Goal: Task Accomplishment & Management: Use online tool/utility

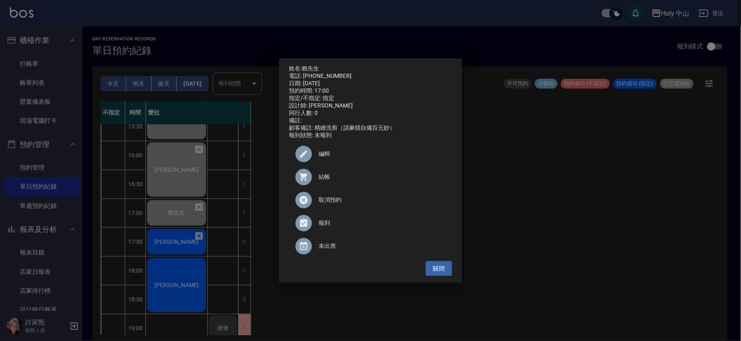
click at [559, 180] on div "姓名: 賴先生 電話: 0910036018 日期: 2025/09/18 預約時間: 17:00 指定/不指定: 指定 設計師: 愛拉 同行人數: 0 備註…" at bounding box center [370, 170] width 741 height 341
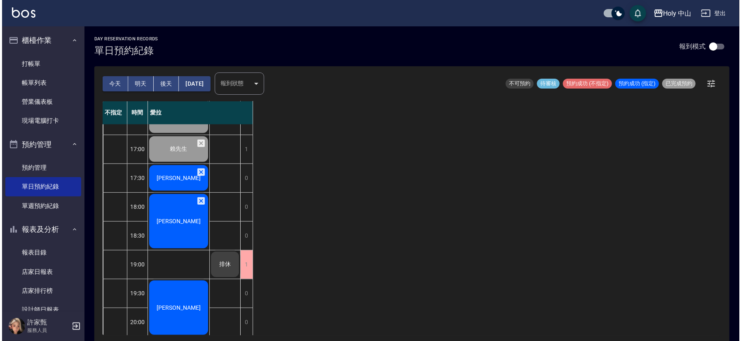
scroll to position [260, 0]
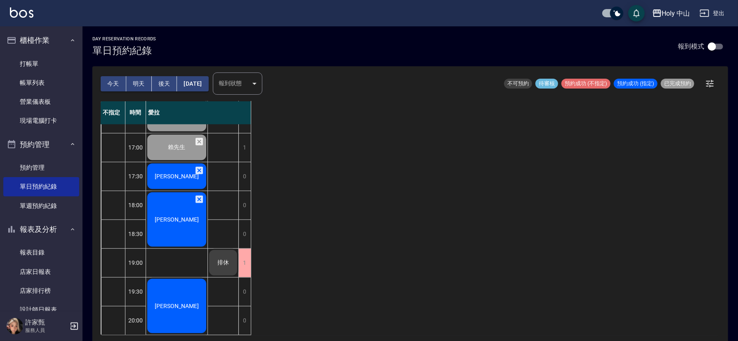
click at [156, 163] on div "黃柏堯" at bounding box center [176, 176] width 61 height 28
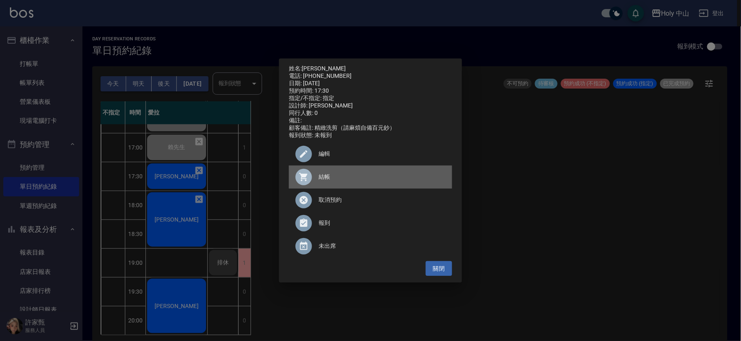
click at [336, 180] on span "結帳" at bounding box center [382, 177] width 127 height 9
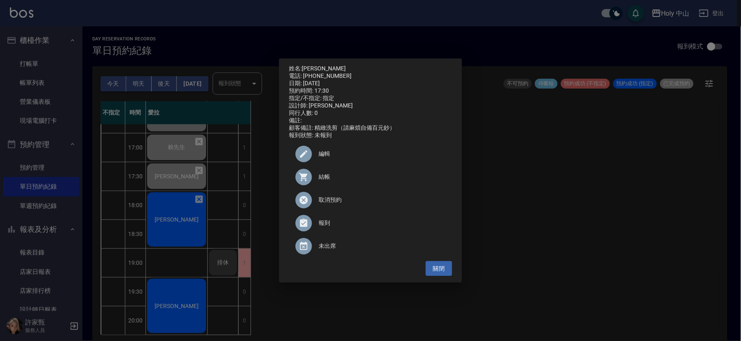
click at [583, 207] on div "姓名: 黃柏堯 電話: 0917211766 日期: 2025/09/18 預約時間: 17:30 指定/不指定: 指定 設計師: 愛拉 同行人數: 0 備註…" at bounding box center [370, 170] width 741 height 341
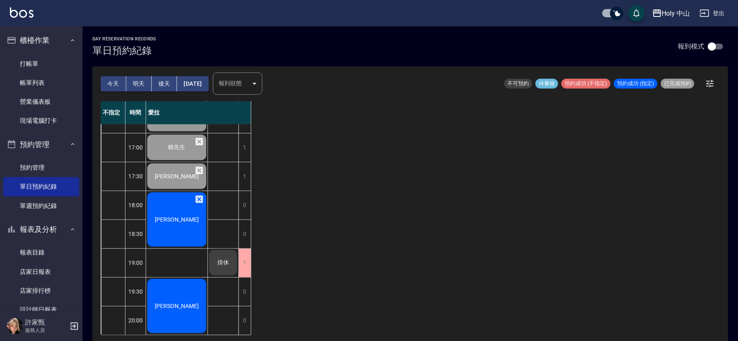
click at [169, 216] on span "[PERSON_NAME]" at bounding box center [176, 219] width 47 height 7
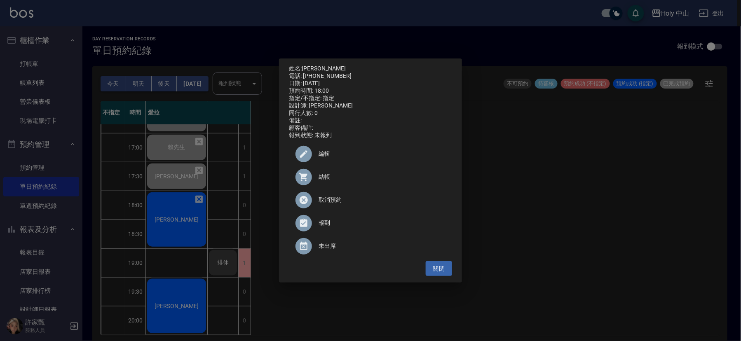
click at [326, 180] on span "結帳" at bounding box center [382, 177] width 127 height 9
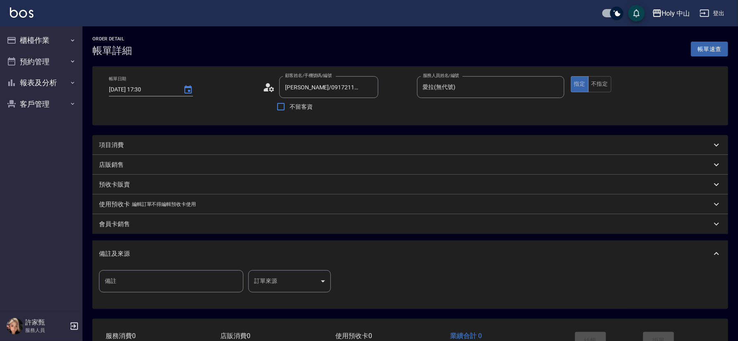
click at [192, 145] on div "項目消費" at bounding box center [405, 145] width 612 height 9
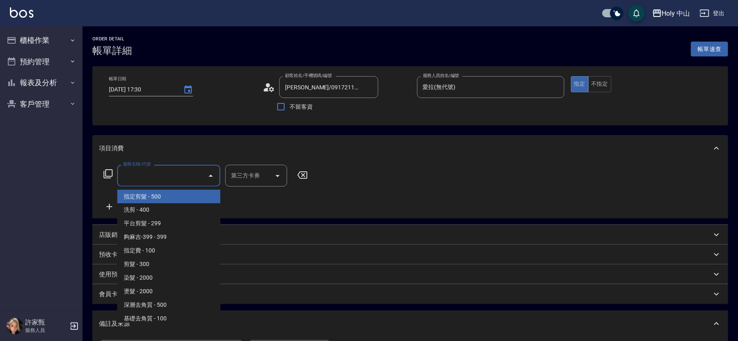
click at [133, 178] on input "服務名稱/代號" at bounding box center [162, 176] width 83 height 14
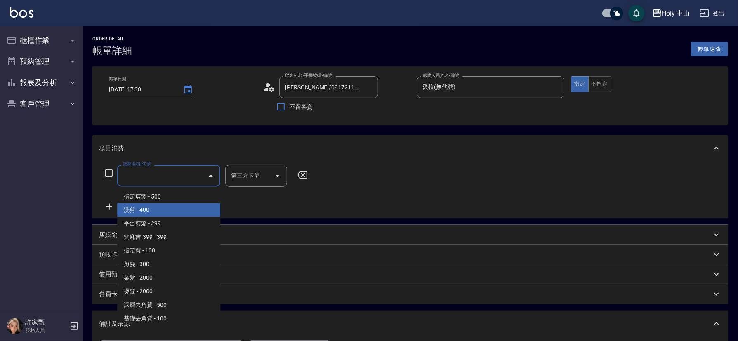
click at [149, 205] on span "洗剪 - 400" at bounding box center [168, 211] width 103 height 14
type input "洗剪(3)"
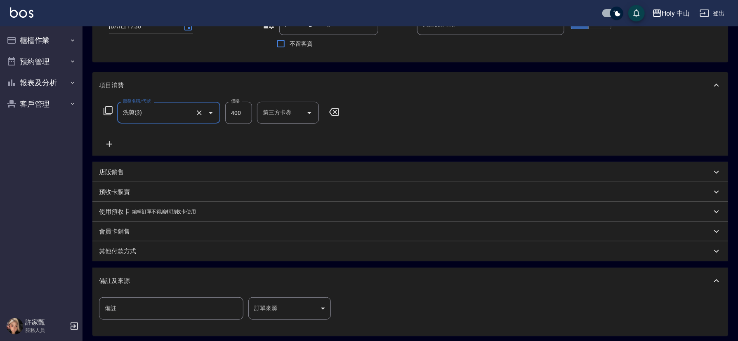
scroll to position [146, 0]
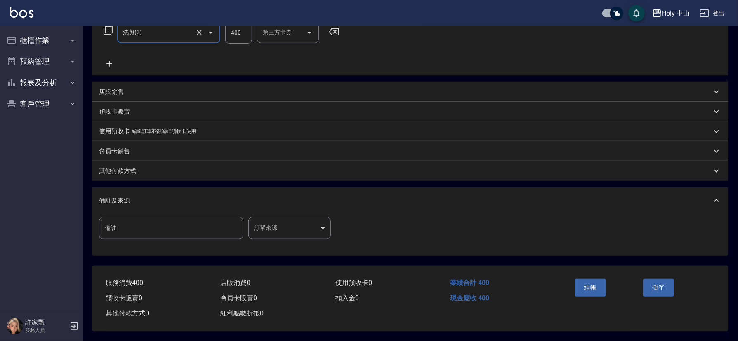
click at [280, 222] on body "Holy 中山 登出 櫃檯作業 打帳單 帳單列表 營業儀表板 現場電腦打卡 預約管理 預約管理 單日預約紀錄 單週預約紀錄 報表及分析 報表目錄 店家日報表 …" at bounding box center [369, 99] width 738 height 485
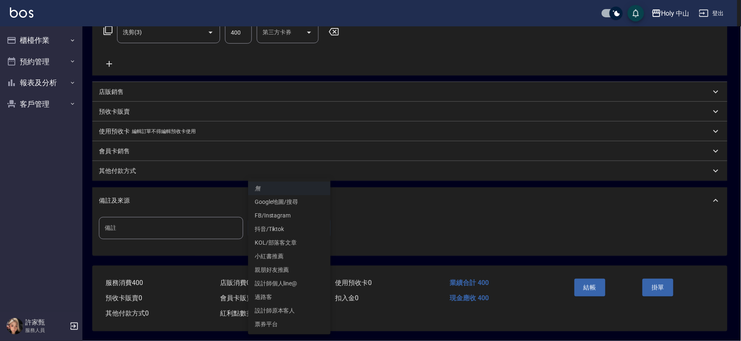
click at [283, 308] on li "設計師原本客人" at bounding box center [289, 311] width 82 height 14
type input "設計師原本客人"
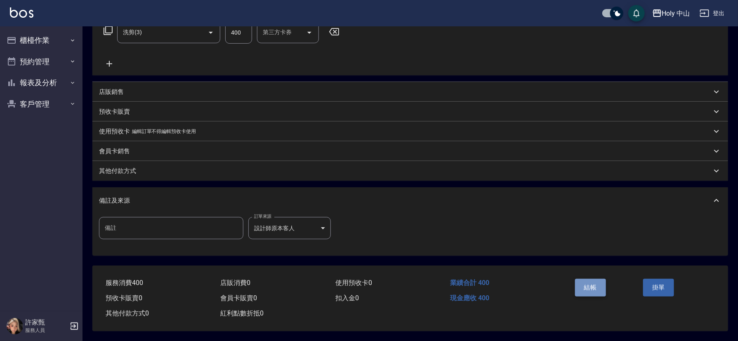
click at [590, 281] on button "結帳" at bounding box center [590, 287] width 31 height 17
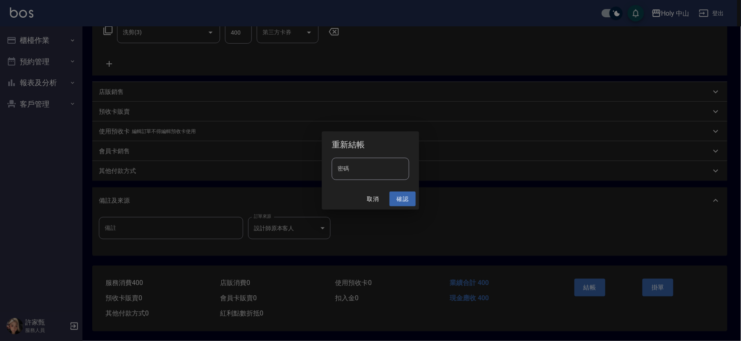
click at [399, 199] on button "確認" at bounding box center [403, 199] width 26 height 15
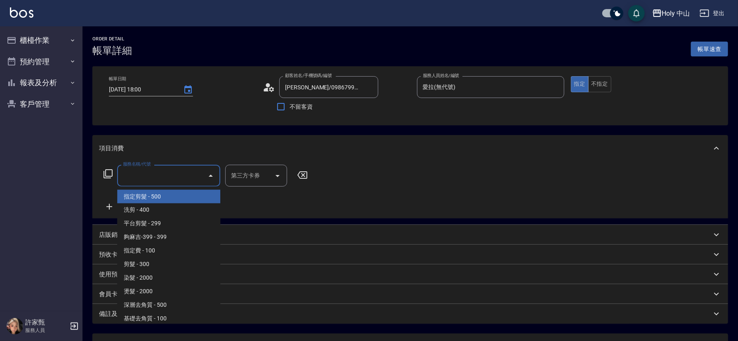
click at [171, 176] on input "服務名稱/代號" at bounding box center [162, 176] width 83 height 14
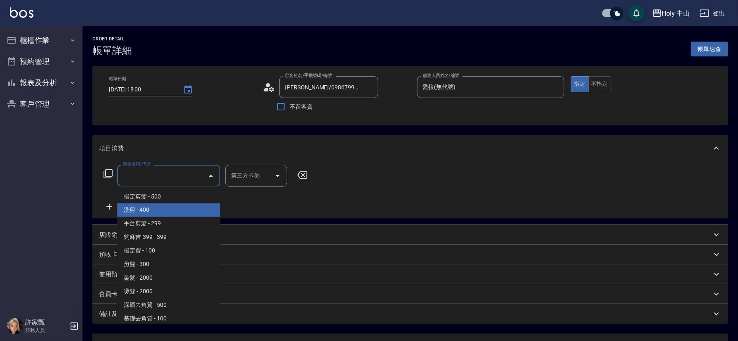
click at [179, 209] on span "洗剪 - 400" at bounding box center [168, 211] width 103 height 14
type input "洗剪(3)"
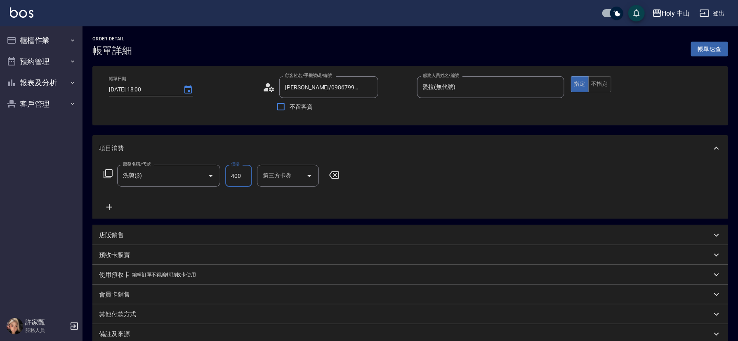
click at [238, 176] on input "400" at bounding box center [238, 176] width 27 height 22
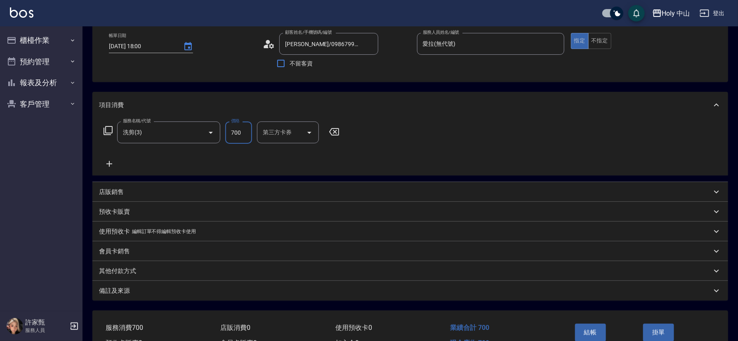
scroll to position [91, 0]
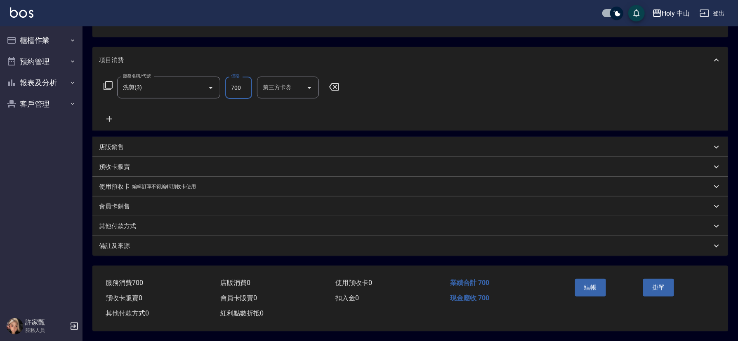
type input "700"
click at [257, 242] on div "備註及來源" at bounding box center [405, 246] width 612 height 9
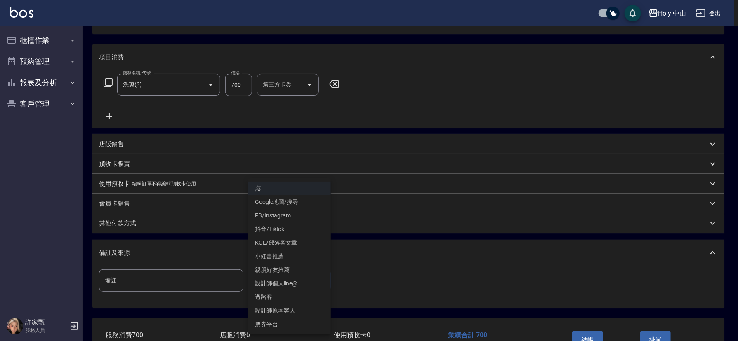
click at [285, 278] on body "Holy 中山 登出 櫃檯作業 打帳單 帳單列表 營業儀表板 現場電腦打卡 預約管理 預約管理 單日預約紀錄 單週預約紀錄 報表及分析 報表目錄 店家日報表 …" at bounding box center [369, 151] width 738 height 485
click at [287, 311] on li "設計師原本客人" at bounding box center [289, 311] width 82 height 14
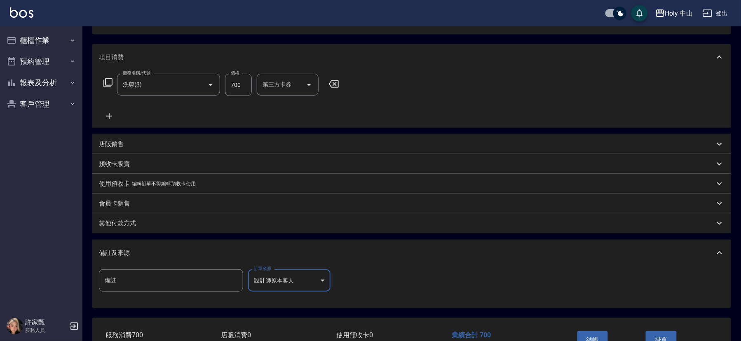
type input "設計師原本客人"
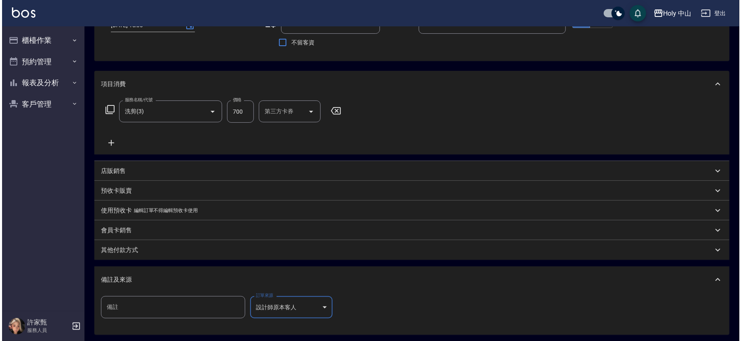
scroll to position [146, 0]
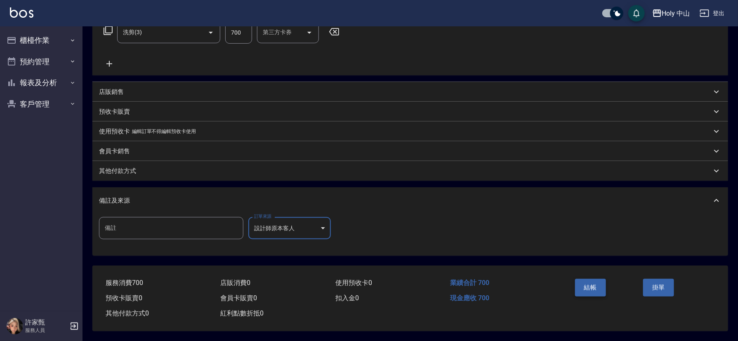
click at [589, 289] on button "結帳" at bounding box center [590, 287] width 31 height 17
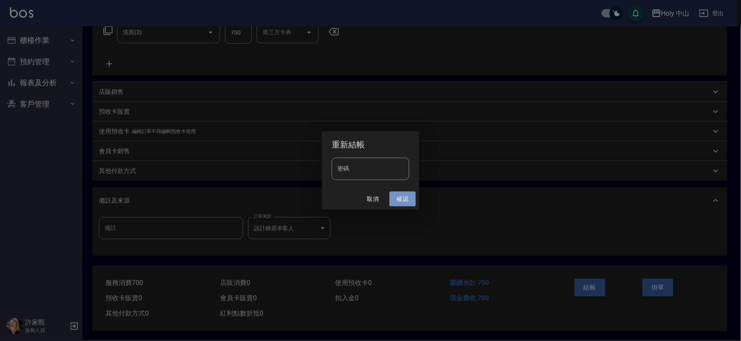
click at [404, 198] on button "確認" at bounding box center [403, 199] width 26 height 15
